Goal: Task Accomplishment & Management: Manage account settings

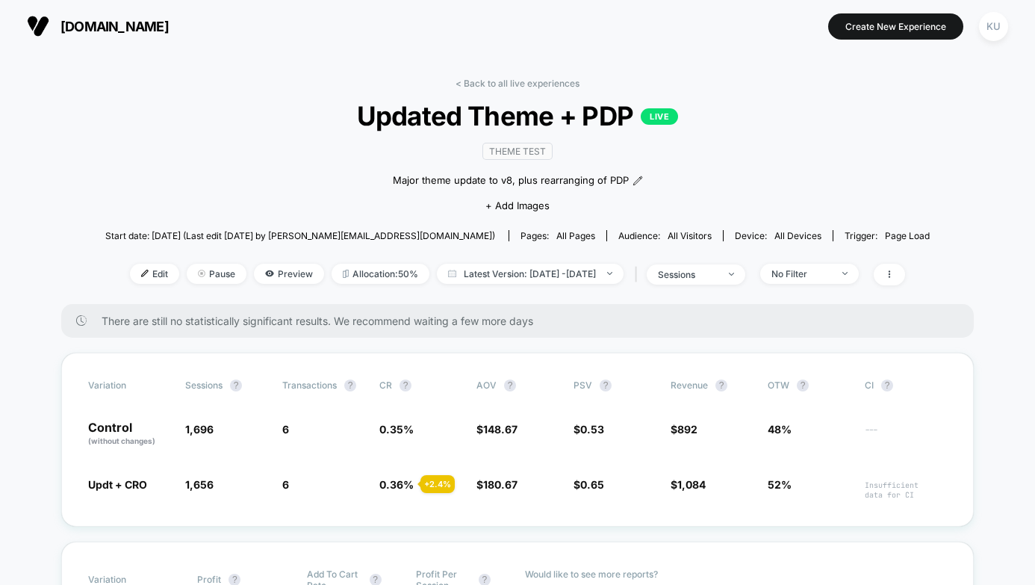
click at [470, 78] on link "< Back to all live experiences" at bounding box center [518, 83] width 124 height 11
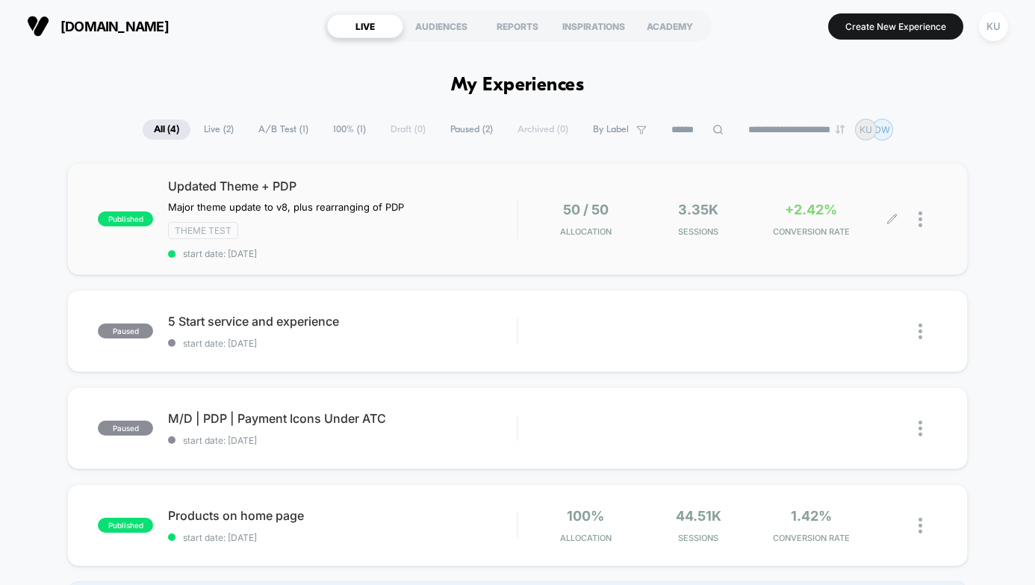
click at [915, 214] on div at bounding box center [914, 219] width 45 height 35
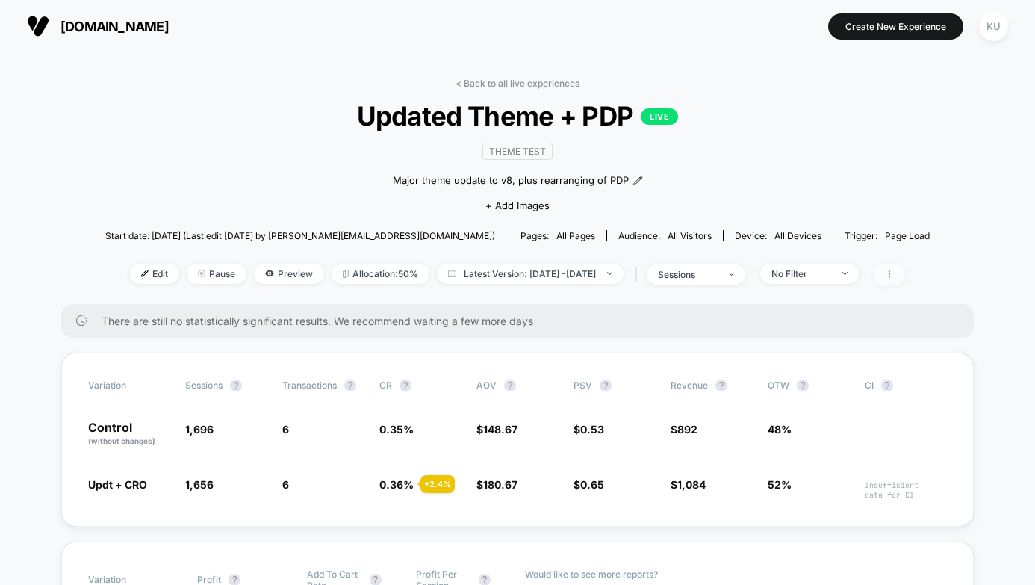
click at [905, 271] on span at bounding box center [889, 275] width 31 height 22
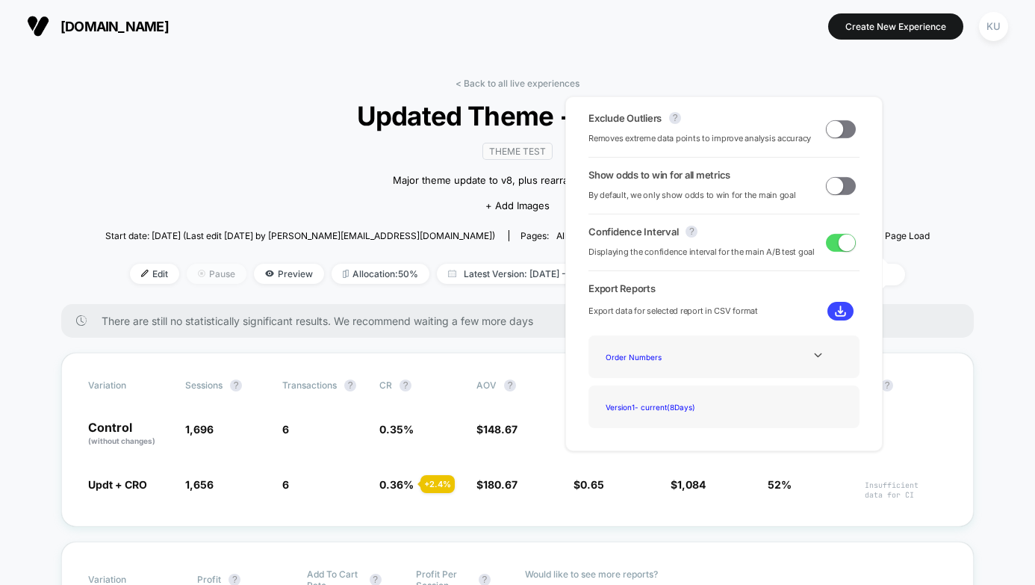
click at [196, 276] on span "Pause" at bounding box center [217, 274] width 60 height 20
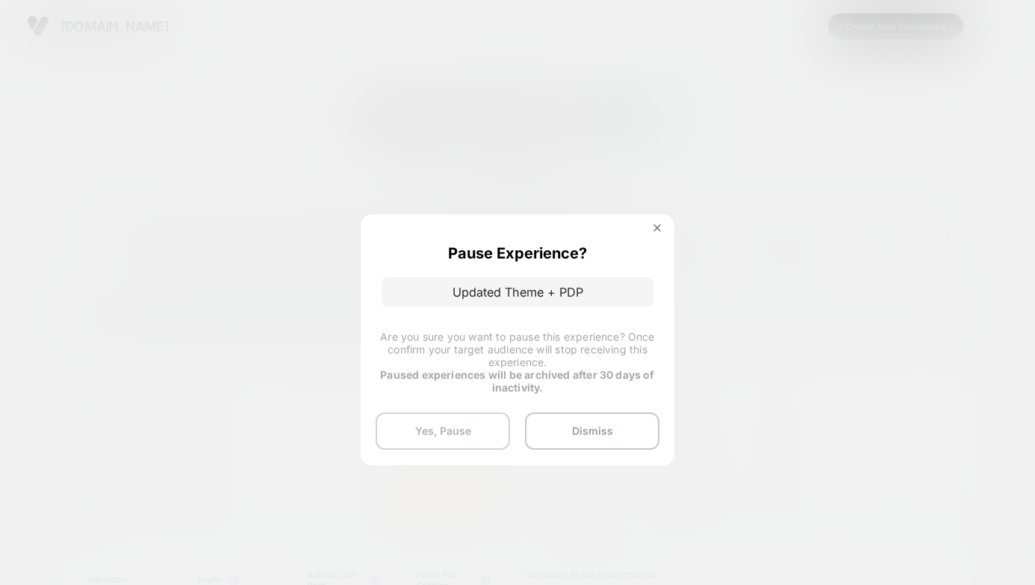
click at [459, 429] on button "Yes, Pause" at bounding box center [443, 430] width 134 height 37
